Goal: Information Seeking & Learning: Check status

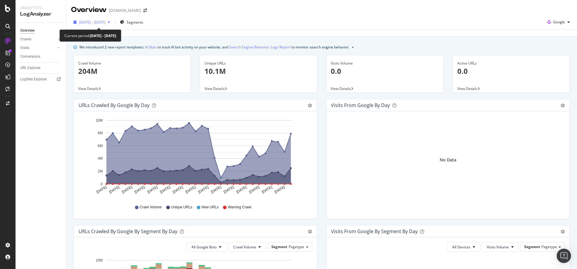
click at [105, 21] on span "2025 Aug. 4th - Sep. 2nd" at bounding box center [92, 22] width 26 height 5
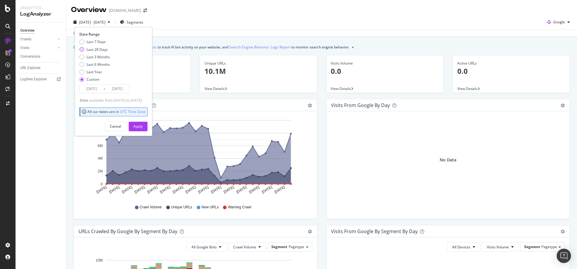
click at [104, 51] on div "Last 28 Days" at bounding box center [97, 49] width 21 height 5
type input "2025/08/09"
type input "2025/09/05"
click at [143, 130] on div "Apply" at bounding box center [137, 126] width 9 height 9
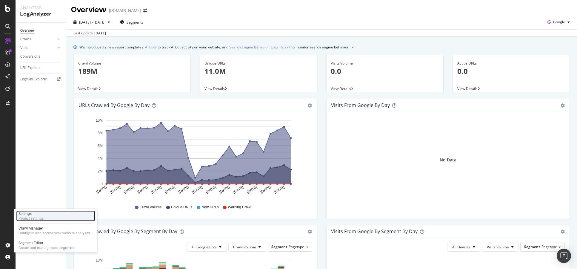
click at [33, 213] on div "Settings" at bounding box center [30, 213] width 25 height 5
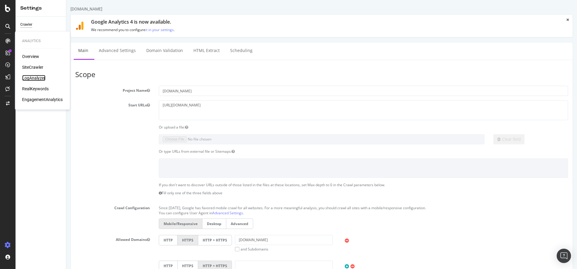
click at [40, 75] on div "LogAnalyzer" at bounding box center [33, 78] width 23 height 6
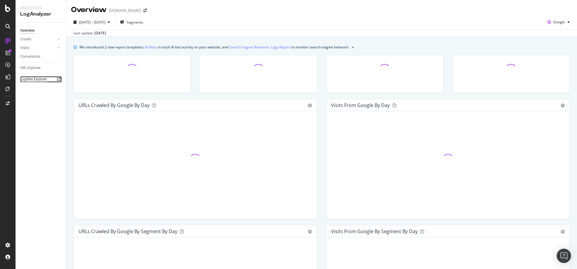
click at [36, 78] on div "Logfiles Explorer" at bounding box center [33, 79] width 27 height 6
